Goal: Transaction & Acquisition: Purchase product/service

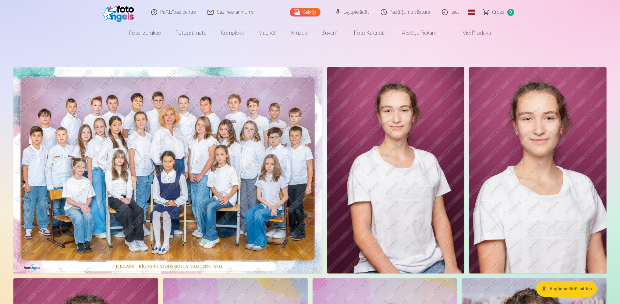
click at [170, 175] on img at bounding box center [167, 170] width 309 height 206
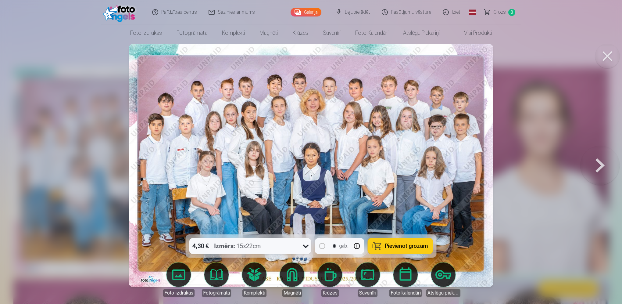
click at [304, 245] on icon at bounding box center [306, 246] width 6 height 3
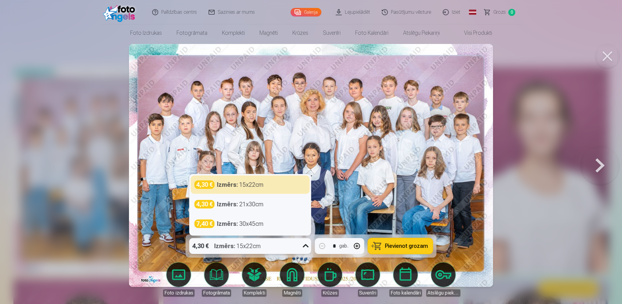
click at [304, 245] on icon at bounding box center [306, 245] width 6 height 3
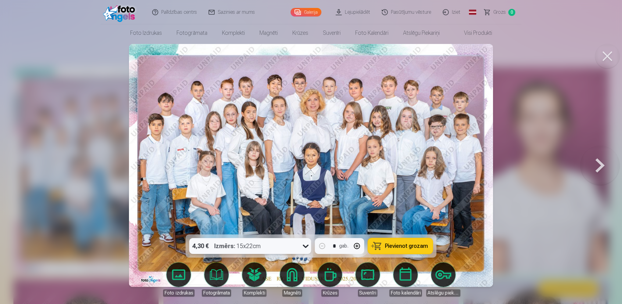
click at [405, 247] on span "Pievienot grozam" at bounding box center [406, 245] width 43 height 5
click at [603, 167] on button at bounding box center [600, 165] width 39 height 126
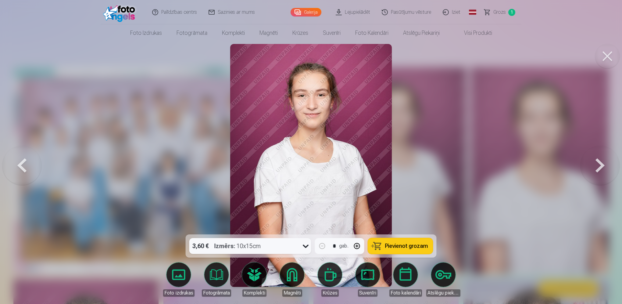
click at [601, 167] on button at bounding box center [600, 165] width 39 height 126
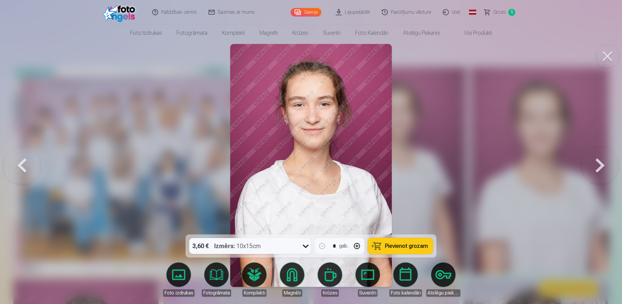
click at [601, 167] on button at bounding box center [600, 165] width 39 height 126
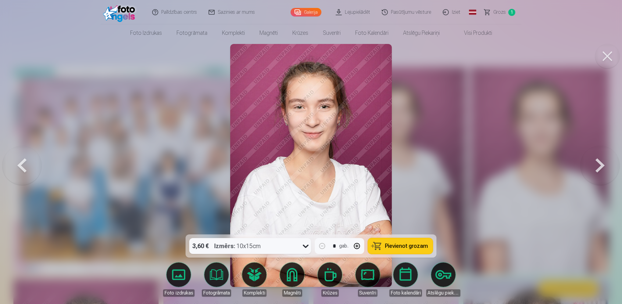
click at [601, 167] on button at bounding box center [600, 165] width 39 height 126
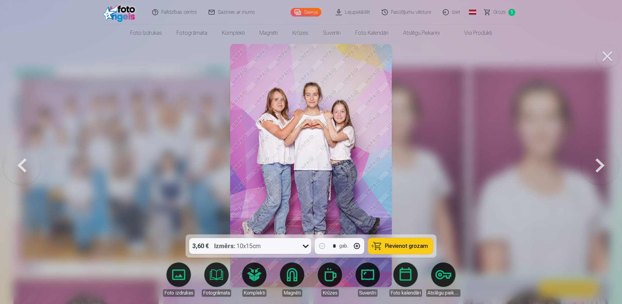
click at [601, 165] on button at bounding box center [600, 165] width 39 height 126
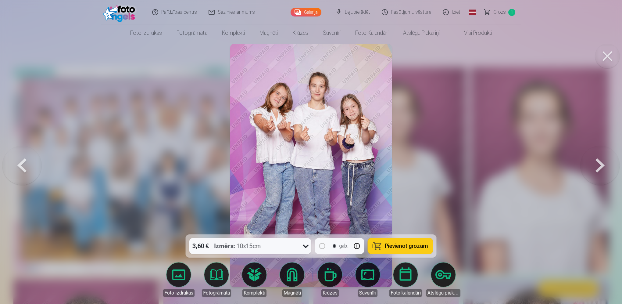
click at [20, 166] on button at bounding box center [21, 165] width 39 height 126
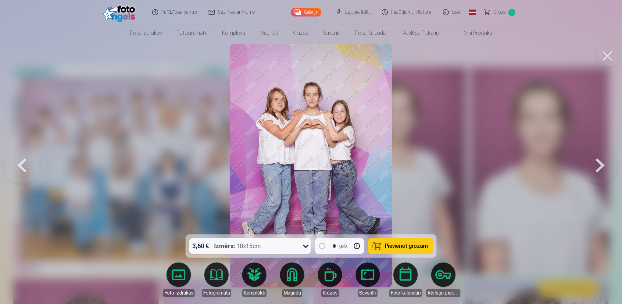
click at [601, 166] on button at bounding box center [600, 165] width 39 height 126
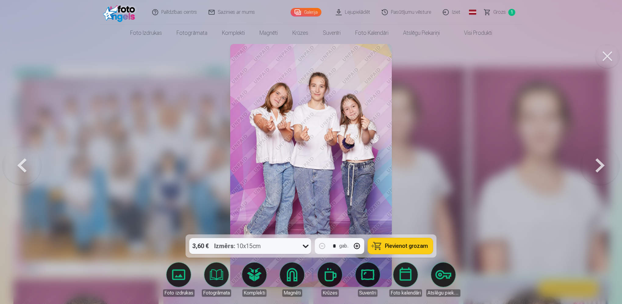
click at [381, 246] on button "Pievienot grozam" at bounding box center [400, 246] width 65 height 16
click at [22, 171] on button at bounding box center [21, 165] width 39 height 126
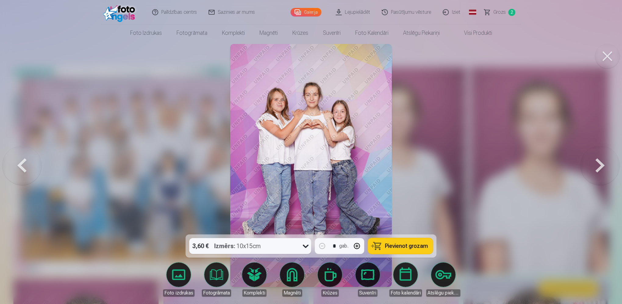
click at [603, 168] on button at bounding box center [600, 165] width 39 height 126
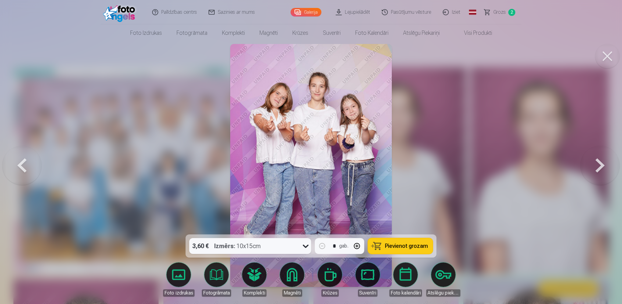
click at [601, 165] on button at bounding box center [600, 165] width 39 height 126
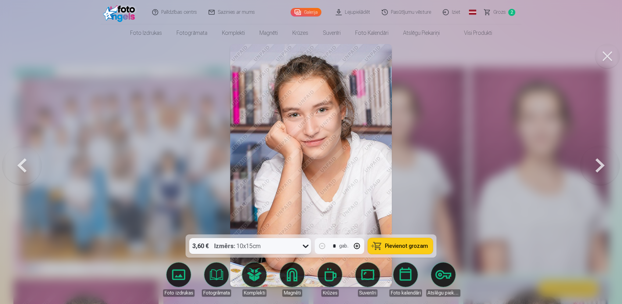
click at [604, 165] on button at bounding box center [600, 165] width 39 height 126
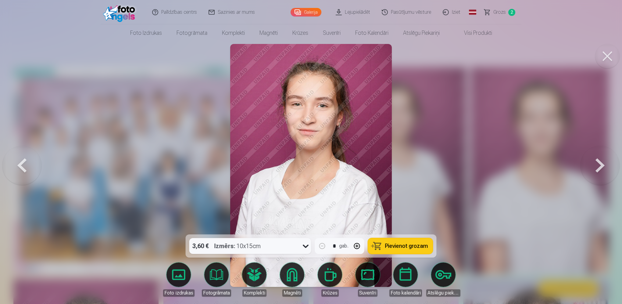
click at [604, 165] on button at bounding box center [600, 165] width 39 height 126
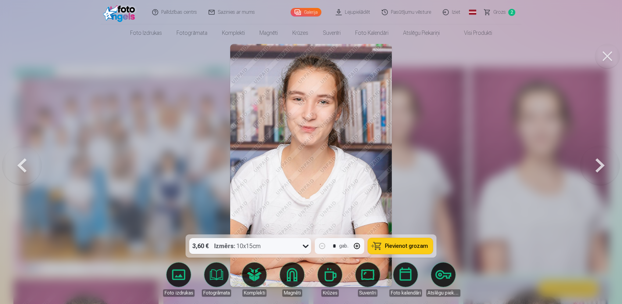
click at [604, 165] on button at bounding box center [600, 165] width 39 height 126
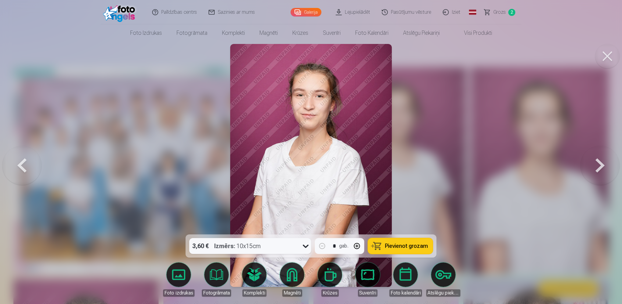
click at [604, 165] on button at bounding box center [600, 165] width 39 height 126
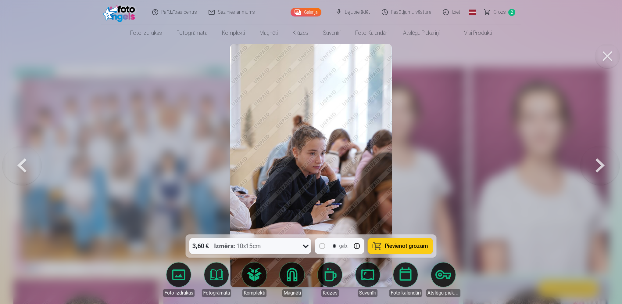
click at [604, 165] on button at bounding box center [600, 165] width 39 height 126
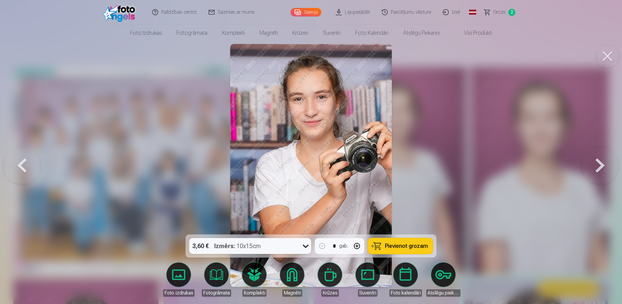
click at [604, 165] on button at bounding box center [600, 165] width 39 height 126
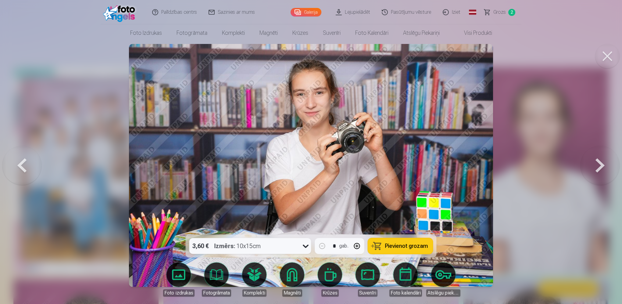
click at [604, 165] on button at bounding box center [600, 165] width 39 height 126
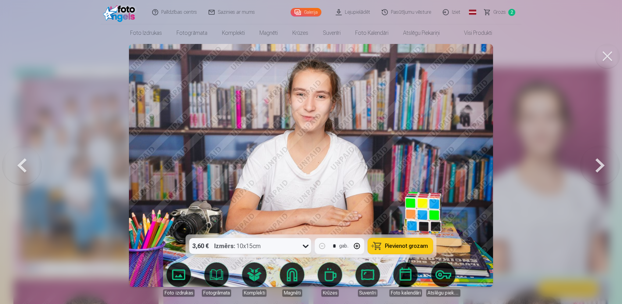
click at [604, 165] on button at bounding box center [600, 165] width 39 height 126
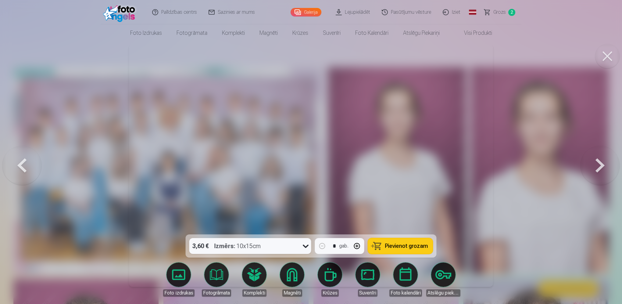
click at [604, 165] on button at bounding box center [600, 165] width 39 height 126
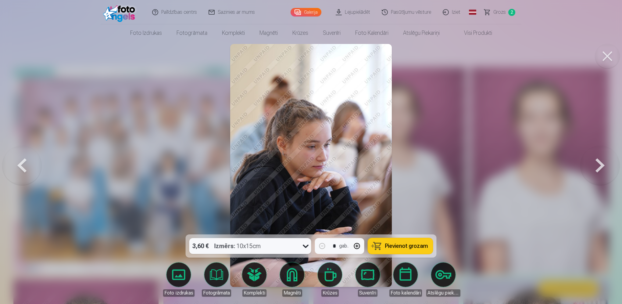
click at [604, 165] on button at bounding box center [600, 165] width 39 height 126
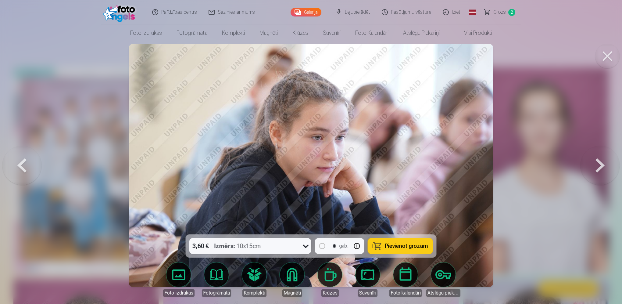
click at [604, 165] on button at bounding box center [600, 165] width 39 height 126
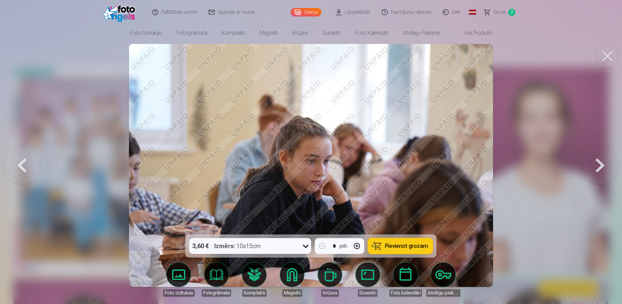
click at [604, 165] on button at bounding box center [600, 165] width 39 height 126
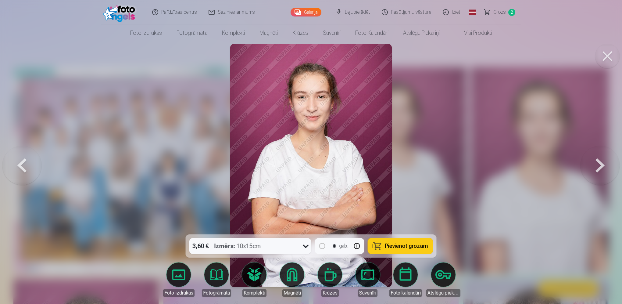
click at [611, 53] on button at bounding box center [607, 56] width 24 height 24
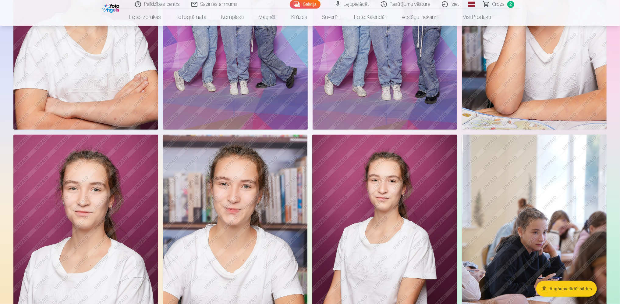
scroll to position [183, 0]
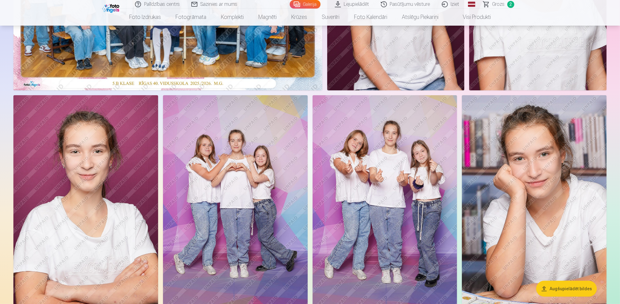
click at [546, 197] on img at bounding box center [534, 203] width 145 height 217
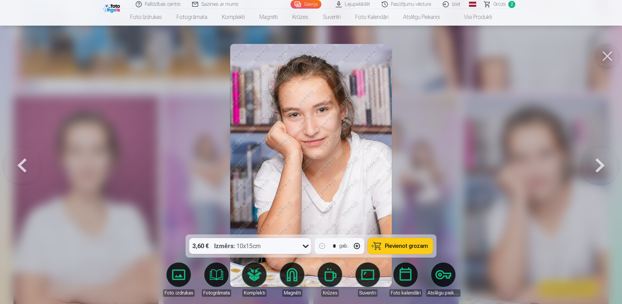
click at [395, 247] on span "Pievienot grozam" at bounding box center [406, 245] width 43 height 5
click at [607, 59] on button at bounding box center [607, 56] width 24 height 24
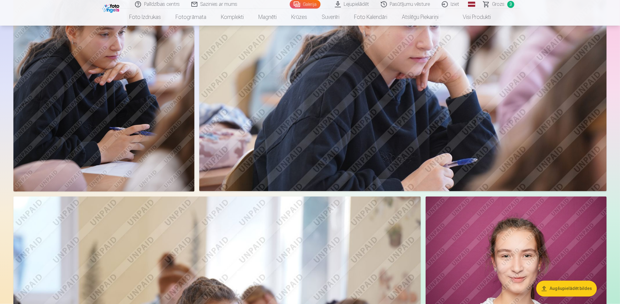
scroll to position [1433, 0]
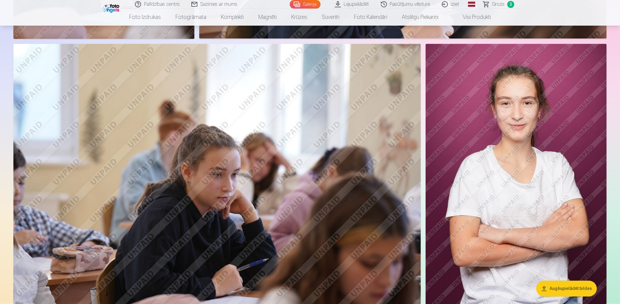
click at [558, 290] on button "Augšupielādēt bildes" at bounding box center [567, 289] width 61 height 16
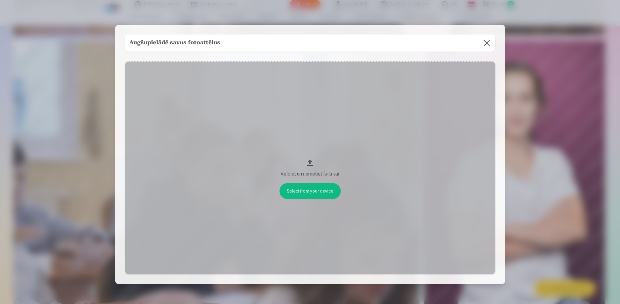
scroll to position [1436, 0]
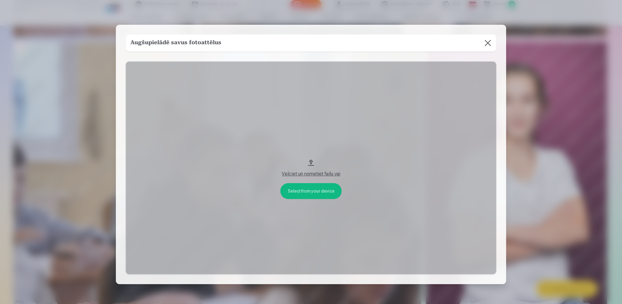
click at [485, 42] on button at bounding box center [487, 42] width 17 height 17
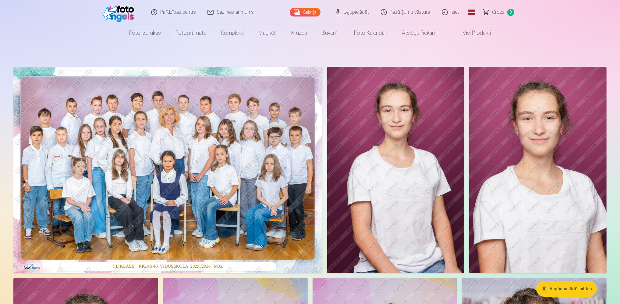
scroll to position [0, 0]
click at [495, 11] on span "Grozs" at bounding box center [499, 12] width 13 height 7
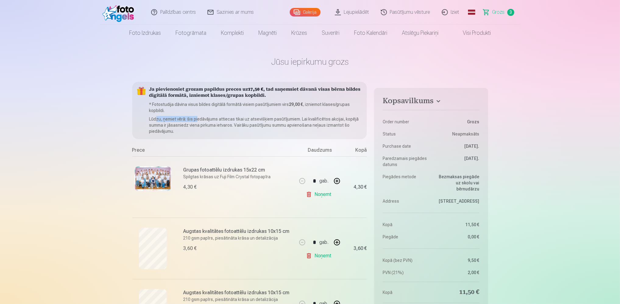
drag, startPoint x: 155, startPoint y: 120, endPoint x: 198, endPoint y: 119, distance: 43.6
click at [198, 119] on p "Lūdzu, ņemiet vērā: šis piedāvājums attiecas tikai uz atsevišķiem pasūtījumiem.…" at bounding box center [255, 125] width 213 height 18
drag, startPoint x: 198, startPoint y: 119, endPoint x: 234, endPoint y: 118, distance: 35.4
click at [234, 118] on p "Lūdzu, ņemiet vērā: šis piedāvājums attiecas tikai uz atsevišķiem pasūtījumiem.…" at bounding box center [255, 125] width 213 height 18
click at [307, 117] on p "Lūdzu, ņemiet vērā: šis piedāvājums attiecas tikai uz atsevišķiem pasūtījumiem.…" at bounding box center [255, 125] width 213 height 18
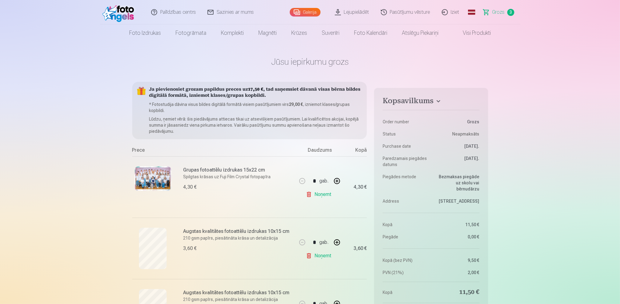
click at [310, 13] on link "Galerija" at bounding box center [305, 12] width 31 height 9
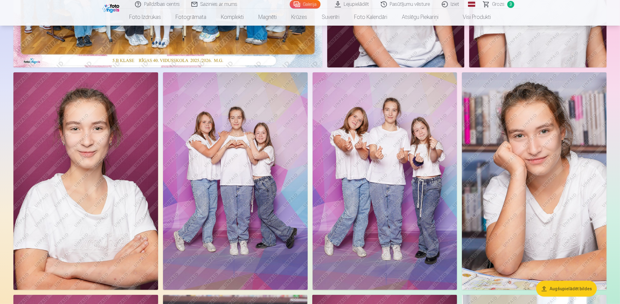
scroll to position [244, 0]
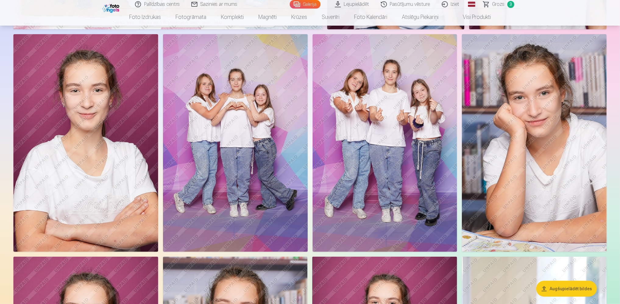
click at [227, 165] on img at bounding box center [235, 142] width 145 height 217
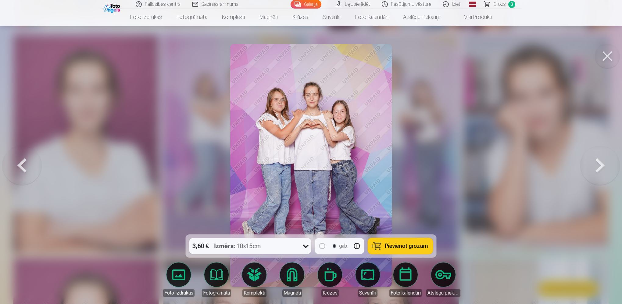
click at [607, 168] on button at bounding box center [600, 165] width 39 height 126
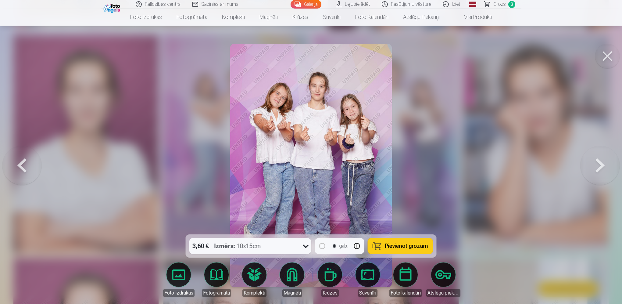
click at [605, 56] on button at bounding box center [607, 56] width 24 height 24
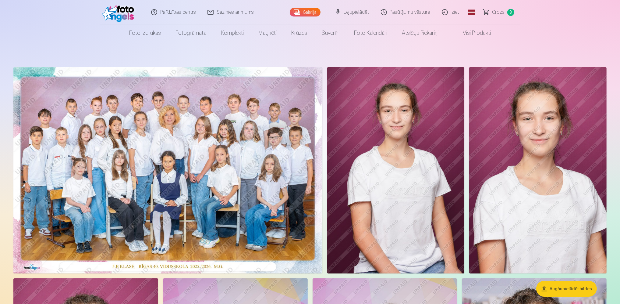
click at [531, 28] on nav "Foto izdrukas Augstas kvalitātes fotoattēlu izdrukas 210 gsm papīrs, piesātināt…" at bounding box center [310, 32] width 620 height 17
click at [358, 12] on link "Lejupielādēt" at bounding box center [353, 12] width 46 height 24
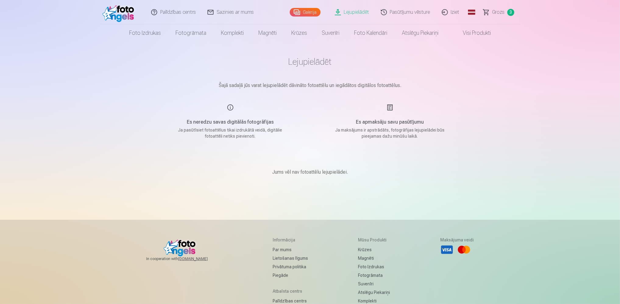
click at [498, 12] on span "Grozs" at bounding box center [499, 12] width 13 height 7
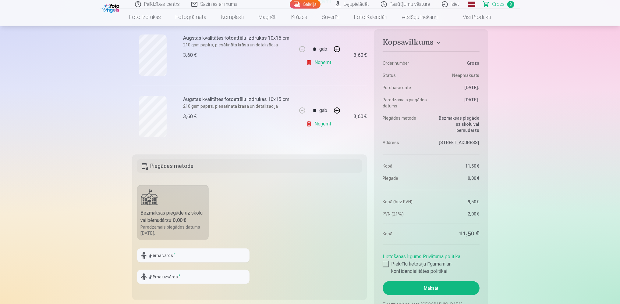
scroll to position [213, 0]
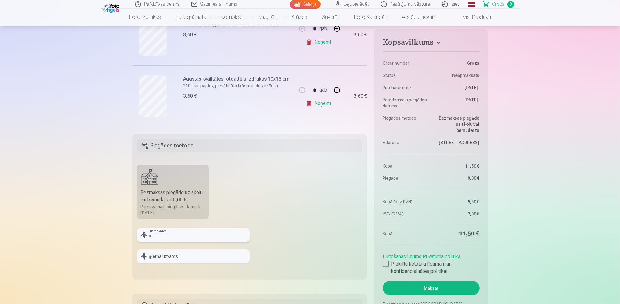
click at [163, 233] on input "text" at bounding box center [193, 235] width 113 height 14
type input "******"
click at [182, 255] on input "text" at bounding box center [193, 256] width 113 height 14
click at [160, 255] on input "text" at bounding box center [193, 256] width 113 height 14
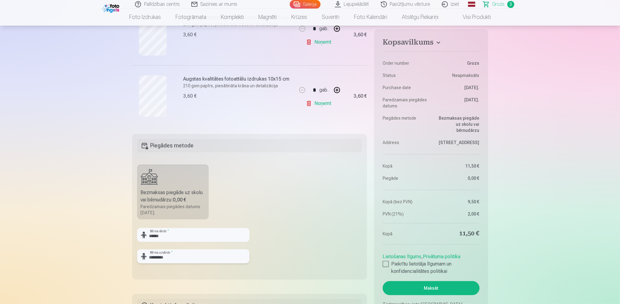
type input "*********"
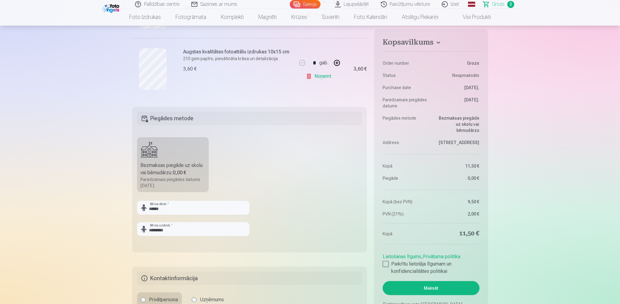
scroll to position [335, 0]
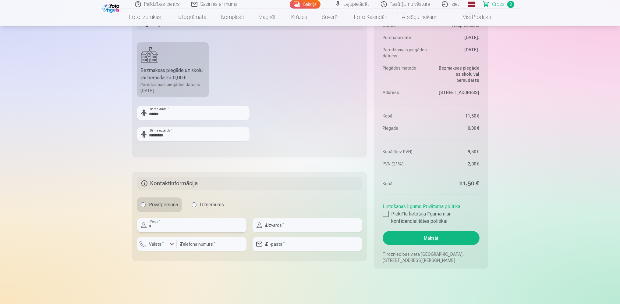
click at [164, 229] on input "text" at bounding box center [191, 225] width 109 height 14
type input "******"
type input "*********"
type input "********"
type input "**********"
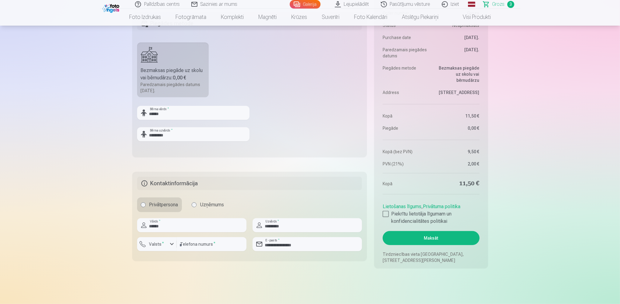
drag, startPoint x: 112, startPoint y: 220, endPoint x: 109, endPoint y: 226, distance: 6.3
drag, startPoint x: 223, startPoint y: 247, endPoint x: 153, endPoint y: 233, distance: 70.9
click at [163, 239] on div "Valsts * ******** Telefona numurs *" at bounding box center [191, 246] width 109 height 19
type input "********"
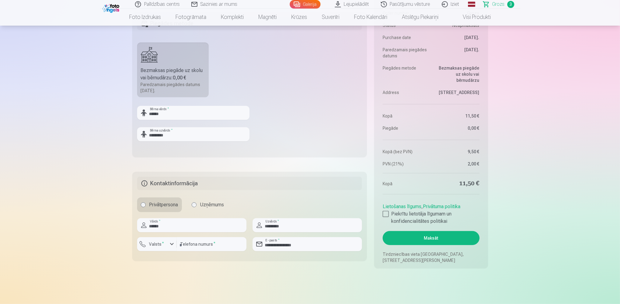
drag, startPoint x: 115, startPoint y: 247, endPoint x: 112, endPoint y: 251, distance: 4.5
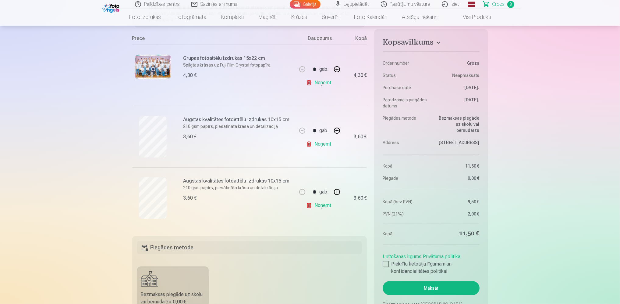
scroll to position [122, 0]
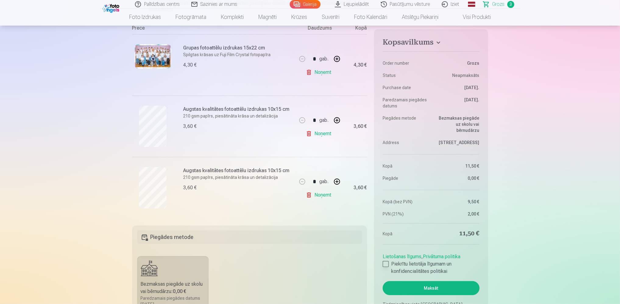
click at [388, 263] on div at bounding box center [386, 264] width 6 height 6
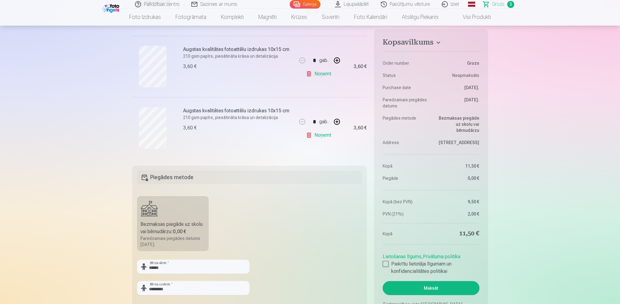
scroll to position [183, 0]
click at [439, 290] on button "Maksāt" at bounding box center [431, 288] width 97 height 14
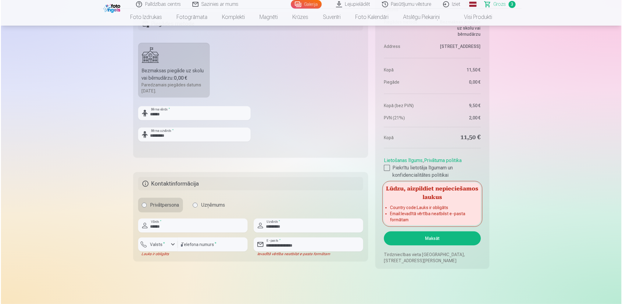
scroll to position [335, 0]
click at [171, 243] on div "button" at bounding box center [171, 243] width 7 height 7
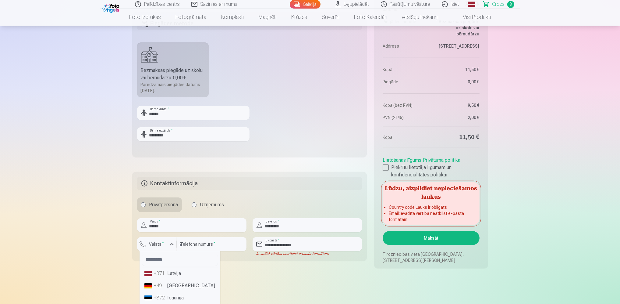
click at [176, 276] on li "+371 Latvija" at bounding box center [180, 273] width 76 height 12
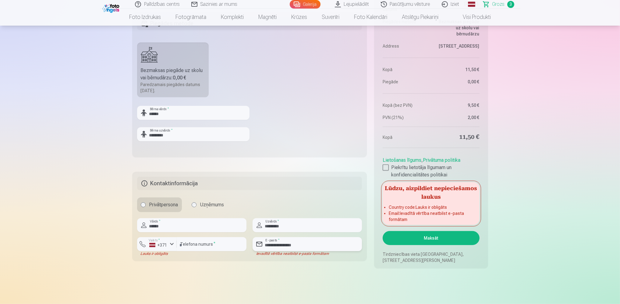
click at [316, 243] on input "**********" at bounding box center [307, 244] width 109 height 14
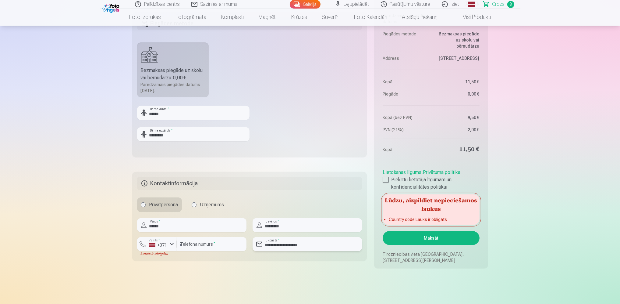
type input "**********"
drag, startPoint x: 525, startPoint y: 196, endPoint x: 521, endPoint y: 195, distance: 3.8
click at [426, 239] on button "Maksāt" at bounding box center [431, 238] width 97 height 14
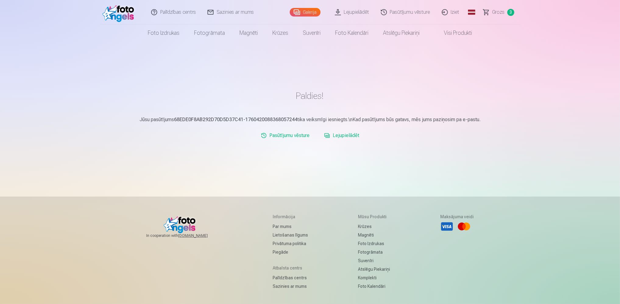
click at [521, 145] on div "Palīdzības centrs Sazinies ar mums Galerija Lejupielādēt Pasūtījumu vēsture Izi…" at bounding box center [310, 182] width 620 height 364
click at [338, 135] on link "Lejupielādēt" at bounding box center [342, 135] width 40 height 12
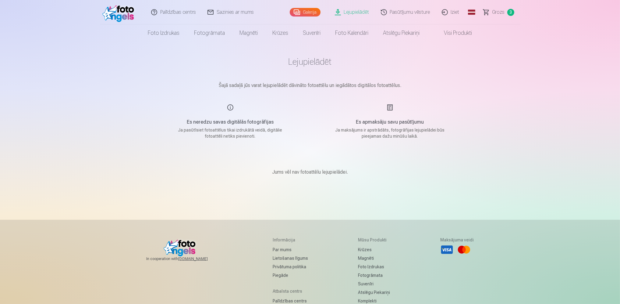
click at [498, 15] on span "Grozs" at bounding box center [499, 12] width 13 height 7
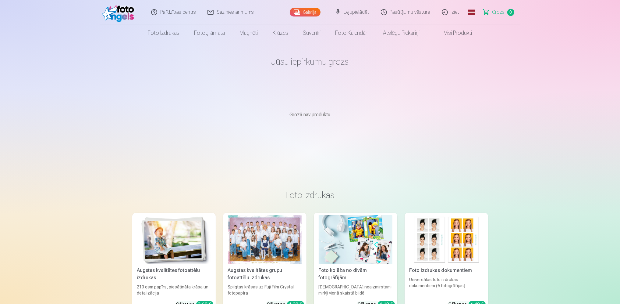
click at [357, 16] on link "Lejupielādēt" at bounding box center [353, 12] width 46 height 24
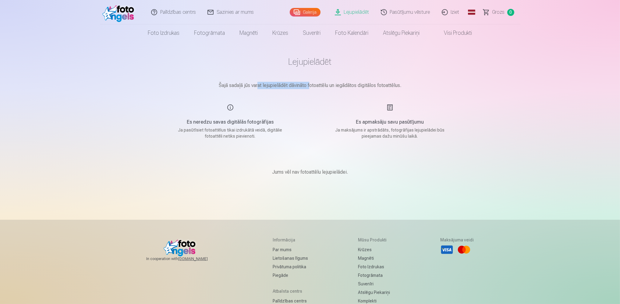
drag, startPoint x: 273, startPoint y: 82, endPoint x: 312, endPoint y: 84, distance: 38.5
click at [312, 84] on main "Lejupielādēt Šajā sadaļā jūs varat lejupielādēt dāvināto fotoattēlu un iegādāto…" at bounding box center [310, 122] width 305 height 163
drag, startPoint x: 312, startPoint y: 84, endPoint x: 359, endPoint y: 82, distance: 47.6
click at [359, 82] on p "Šajā sadaļā jūs varat lejupielādēt dāvināto fotoattēlu un iegādātos digitālos f…" at bounding box center [310, 85] width 305 height 7
drag, startPoint x: 243, startPoint y: 86, endPoint x: 305, endPoint y: 84, distance: 61.9
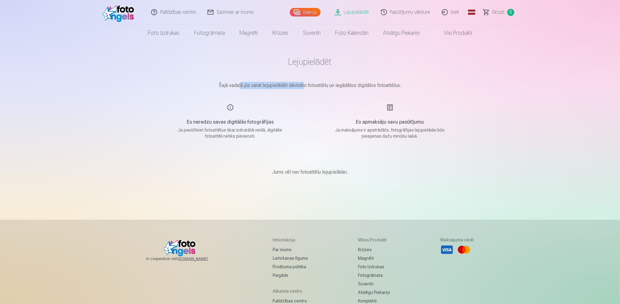
click at [305, 84] on p "Šajā sadaļā jūs varat lejupielādēt dāvināto fotoattēlu un iegādātos digitālos f…" at bounding box center [310, 85] width 305 height 7
drag, startPoint x: 305, startPoint y: 84, endPoint x: 358, endPoint y: 83, distance: 53.4
click at [351, 83] on p "Šajā sadaļā jūs varat lejupielādēt dāvināto fotoattēlu un iegādātos digitālos f…" at bounding box center [310, 85] width 305 height 7
click at [395, 85] on p "Šajā sadaļā jūs varat lejupielādēt dāvināto fotoattēlu un iegādātos digitālos f…" at bounding box center [310, 85] width 305 height 7
click at [362, 11] on link "Lejupielādēt" at bounding box center [353, 12] width 46 height 24
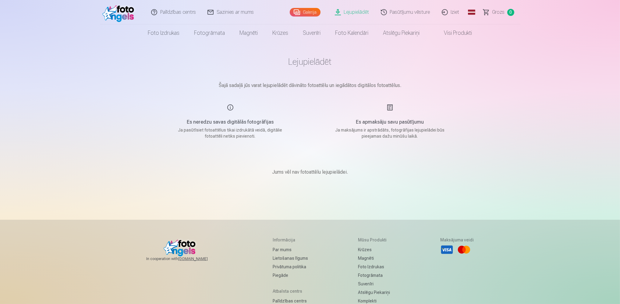
click at [361, 11] on link "Lejupielādēt" at bounding box center [353, 12] width 46 height 24
click at [499, 13] on span "Grozs" at bounding box center [499, 12] width 13 height 7
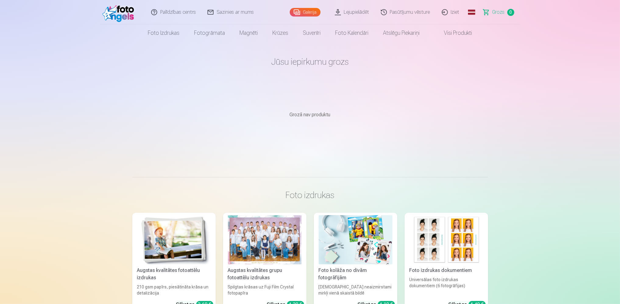
click at [357, 10] on link "Lejupielādēt" at bounding box center [353, 12] width 46 height 24
